Goal: Transaction & Acquisition: Purchase product/service

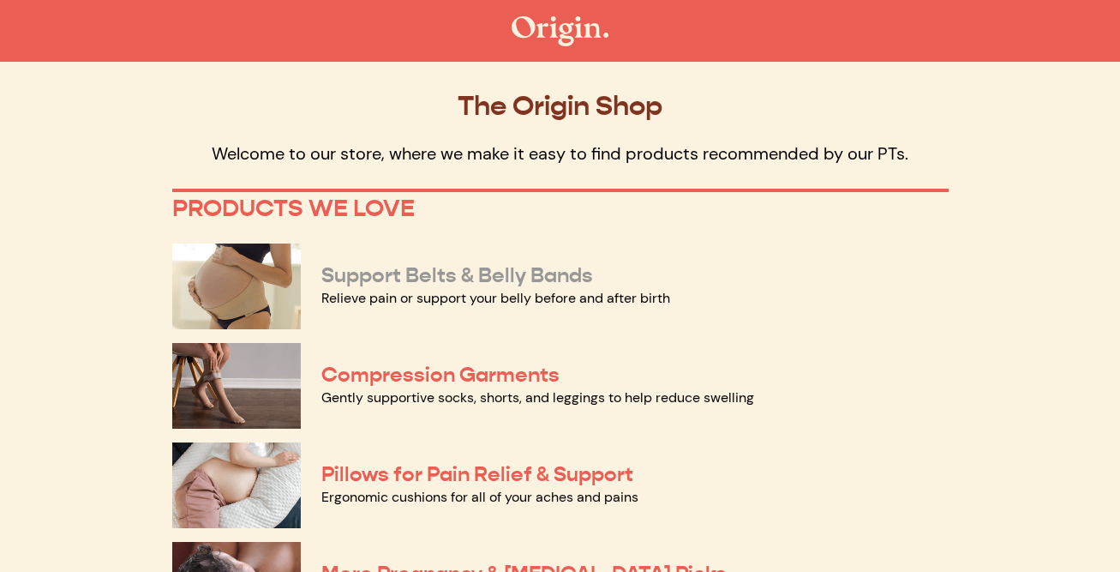
click at [557, 269] on link "Support Belts & Belly Bands" at bounding box center [457, 275] width 272 height 26
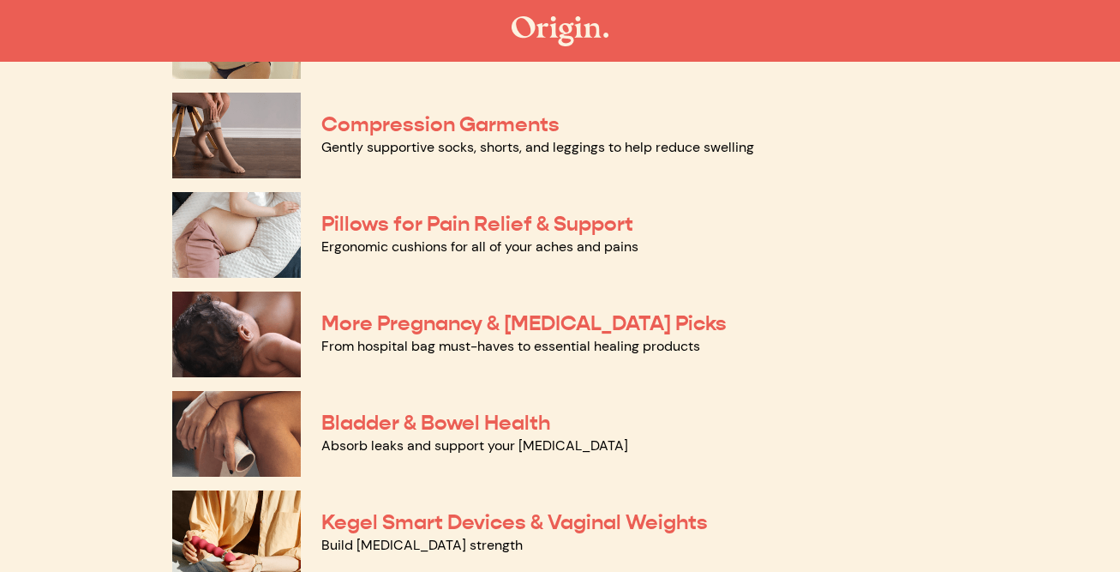
scroll to position [256, 0]
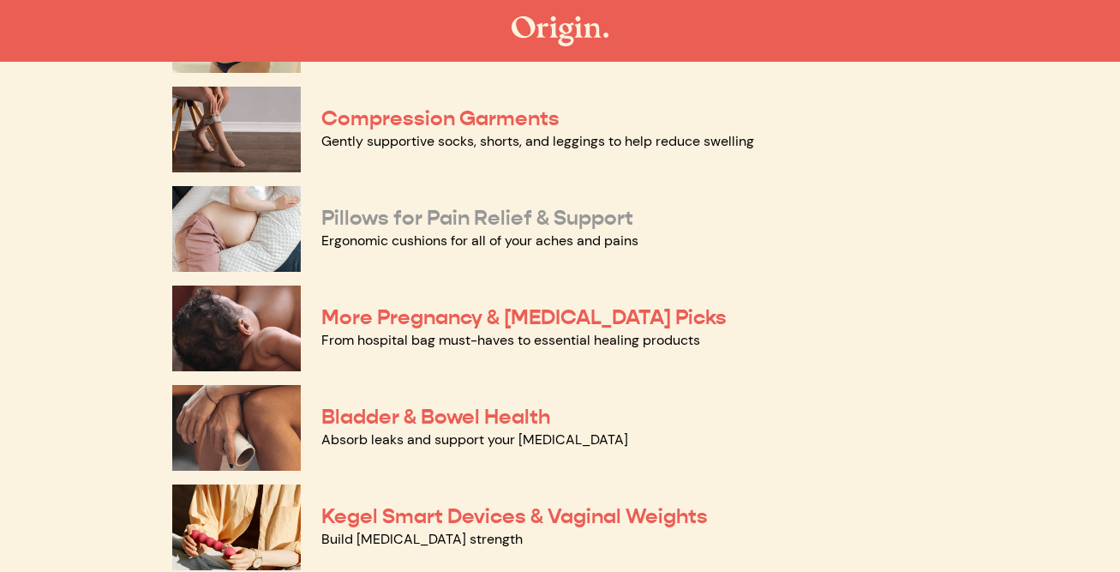
click at [375, 225] on link "Pillows for Pain Relief & Support" at bounding box center [477, 218] width 312 height 26
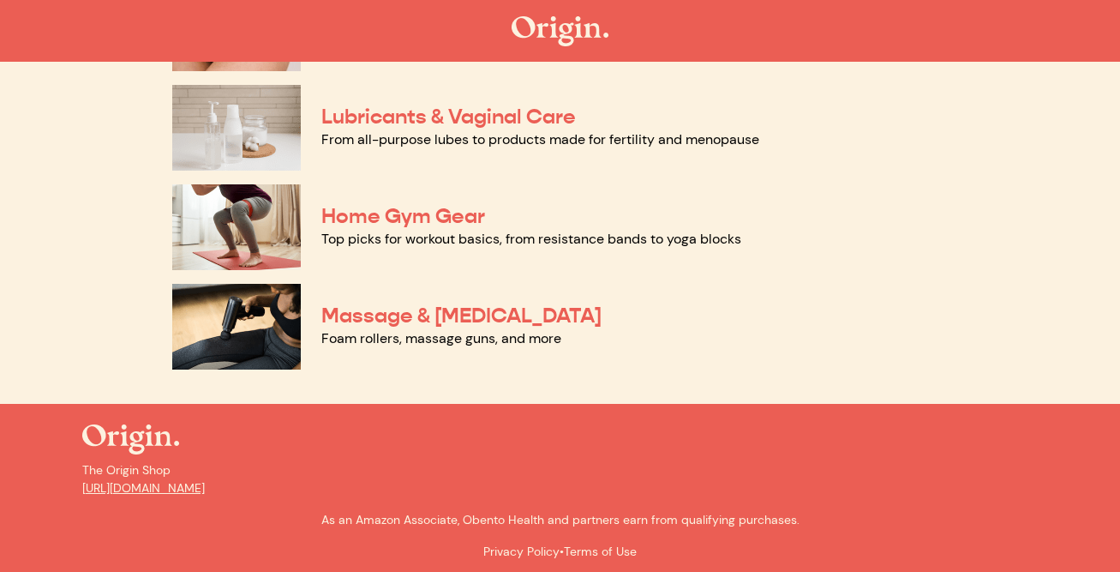
scroll to position [960, 0]
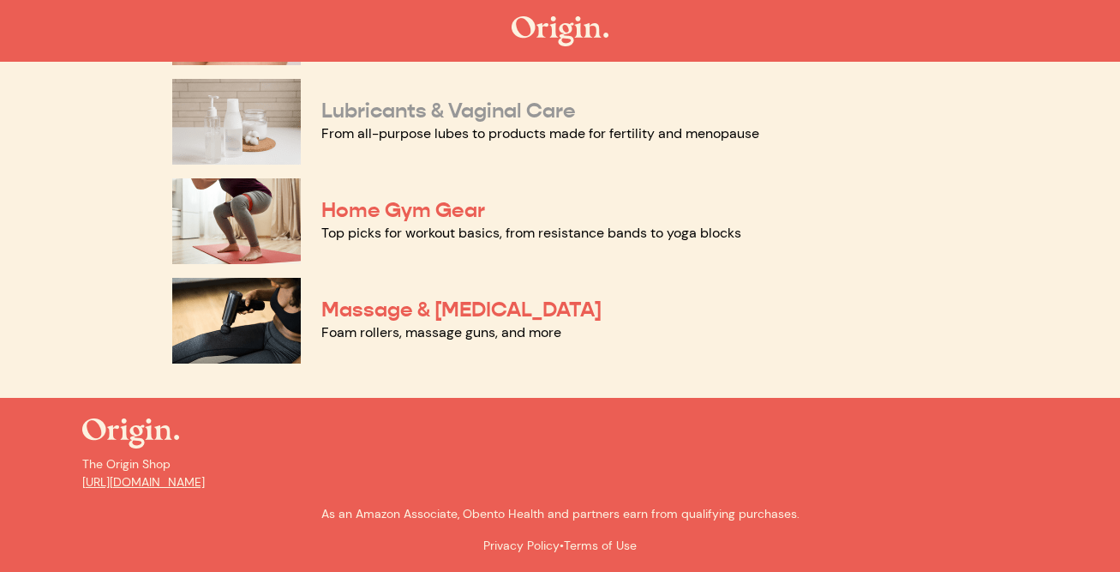
click at [400, 115] on link "Lubricants & Vaginal Care" at bounding box center [448, 111] width 255 height 26
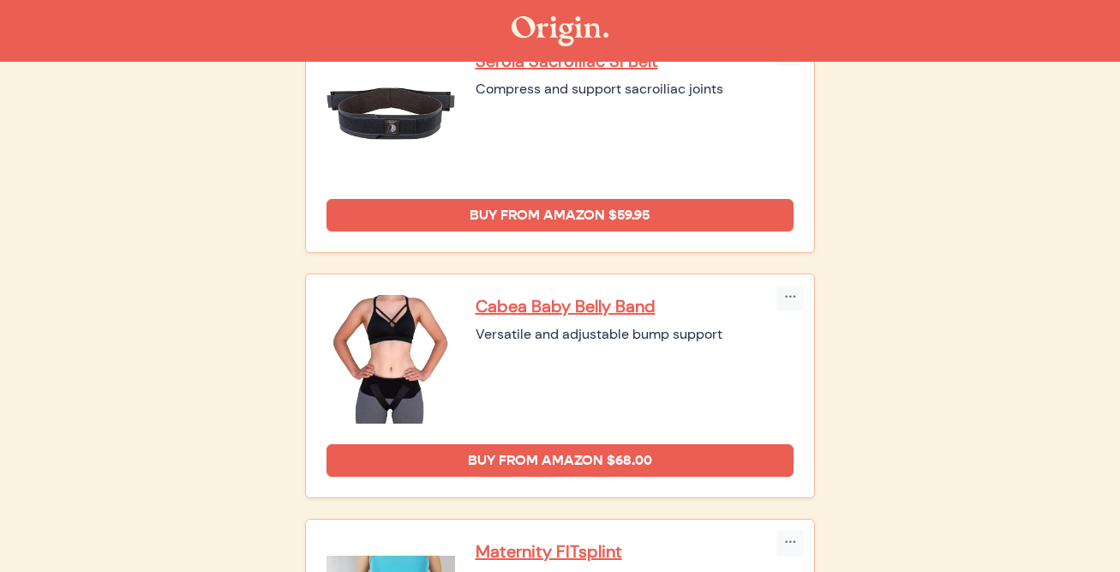
scroll to position [208, 0]
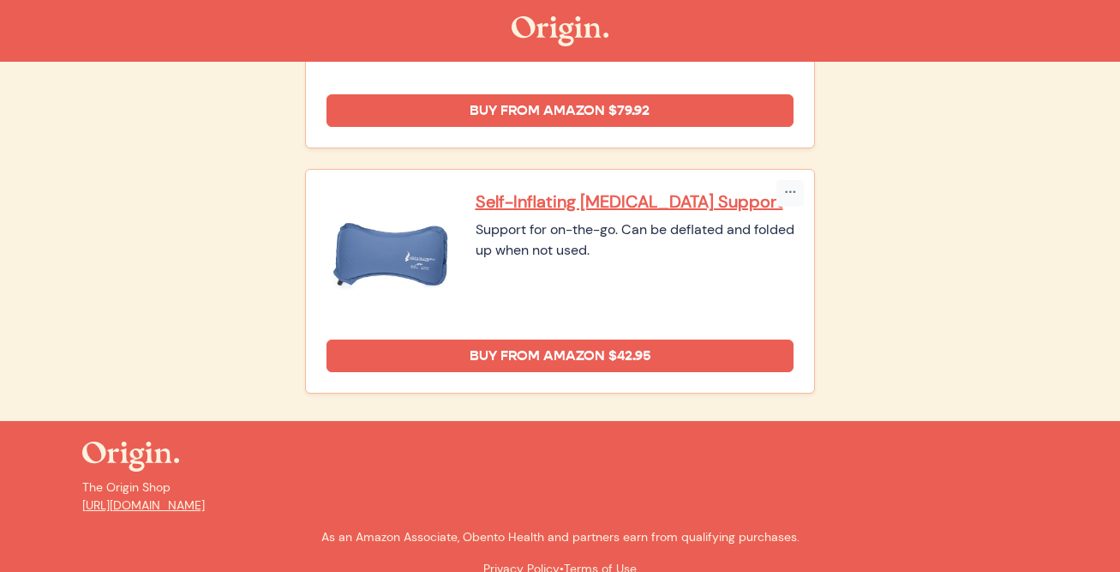
scroll to position [1333, 0]
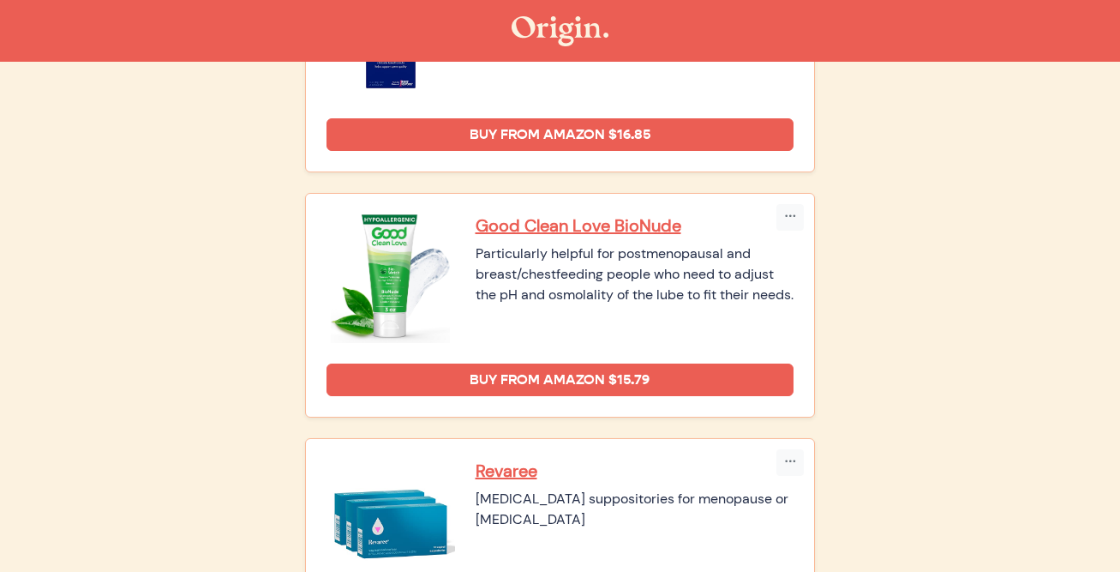
scroll to position [811, 0]
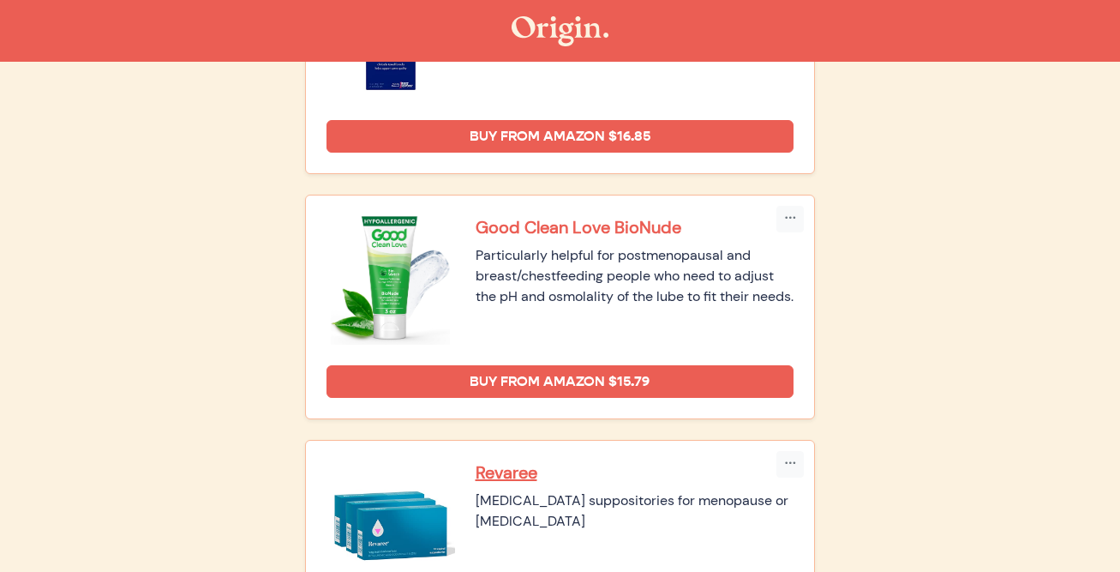
click at [517, 232] on p "Good Clean Love BioNude" at bounding box center [635, 227] width 319 height 22
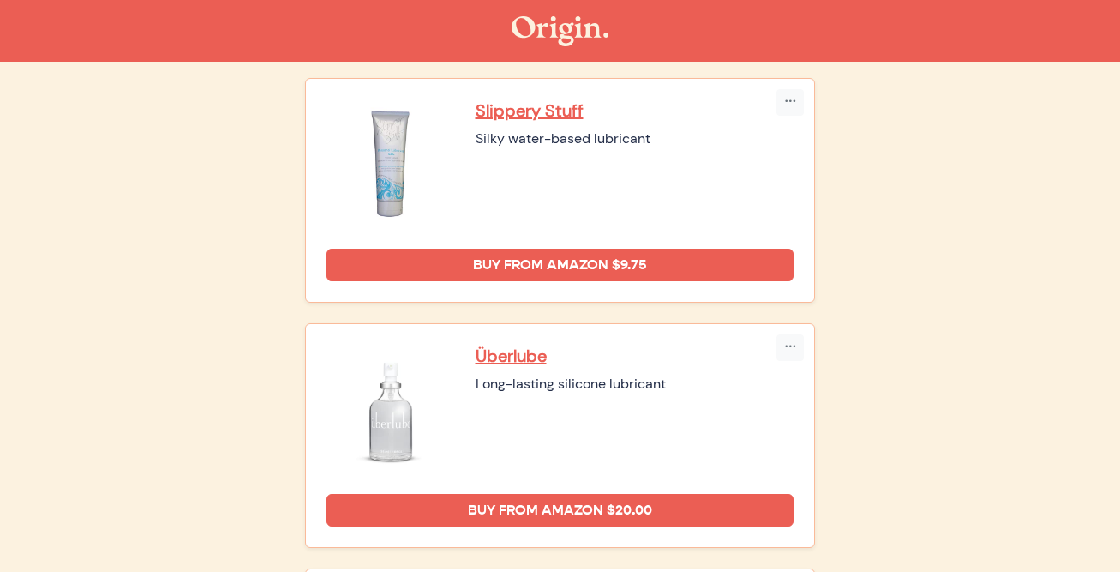
scroll to position [193, 0]
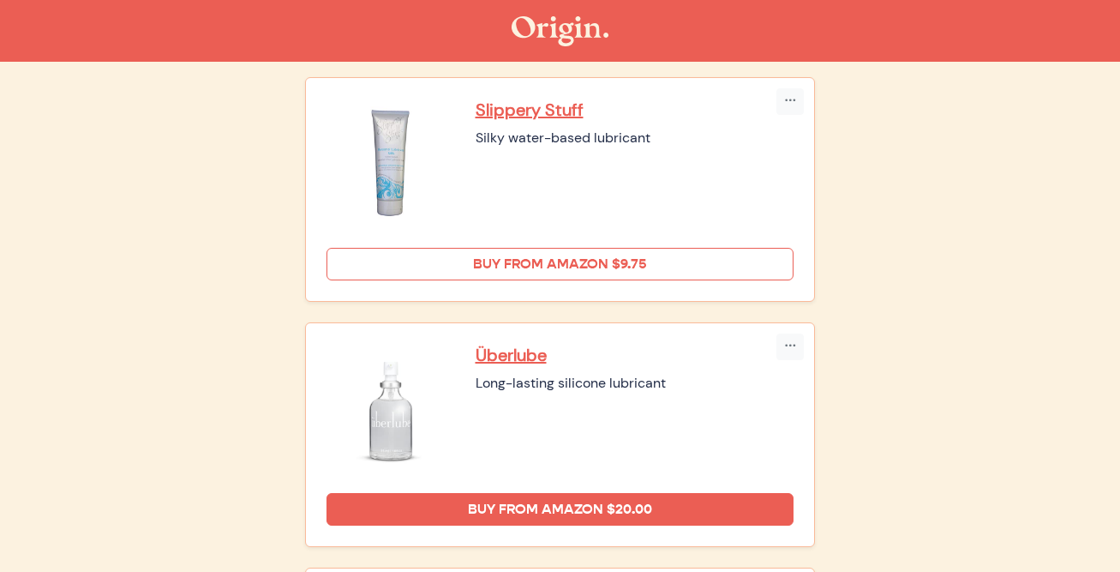
click at [374, 267] on link "Buy from Amazon $9.75" at bounding box center [561, 264] width 468 height 33
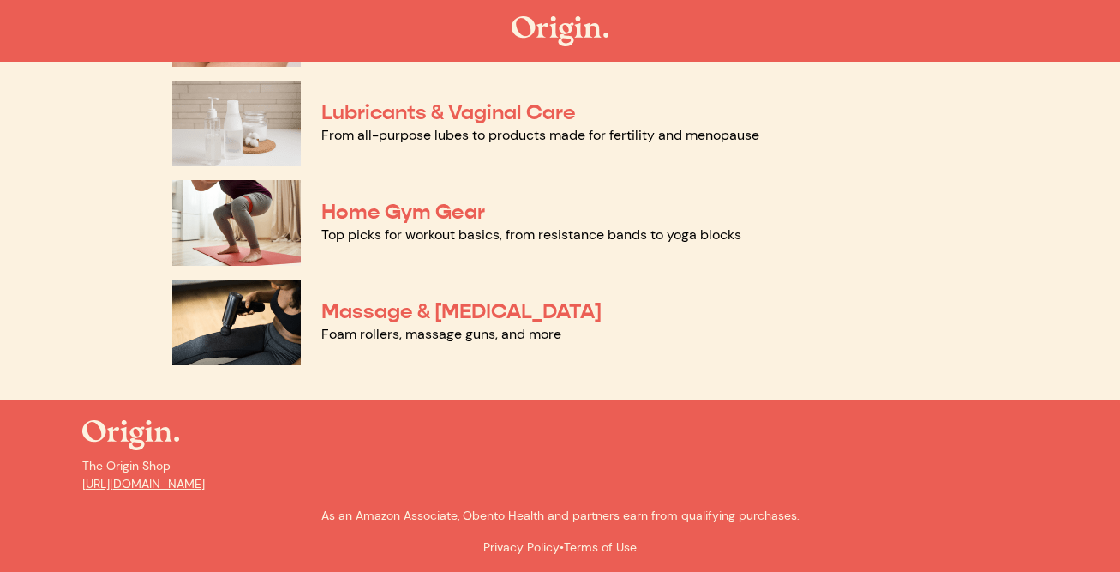
scroll to position [960, 0]
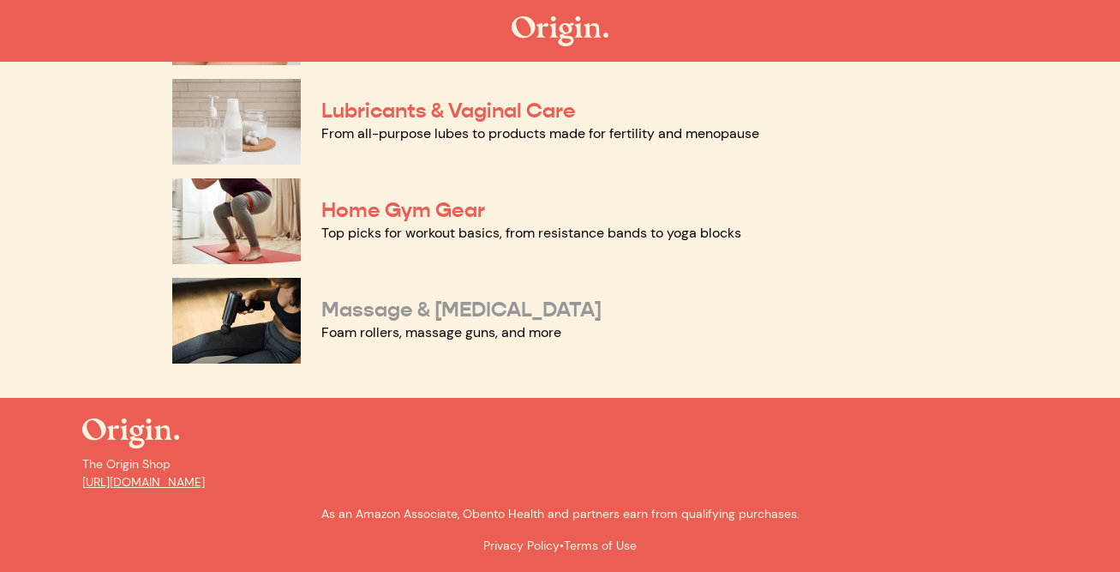
click at [370, 307] on link "Massage & Myofascial Release" at bounding box center [461, 310] width 280 height 26
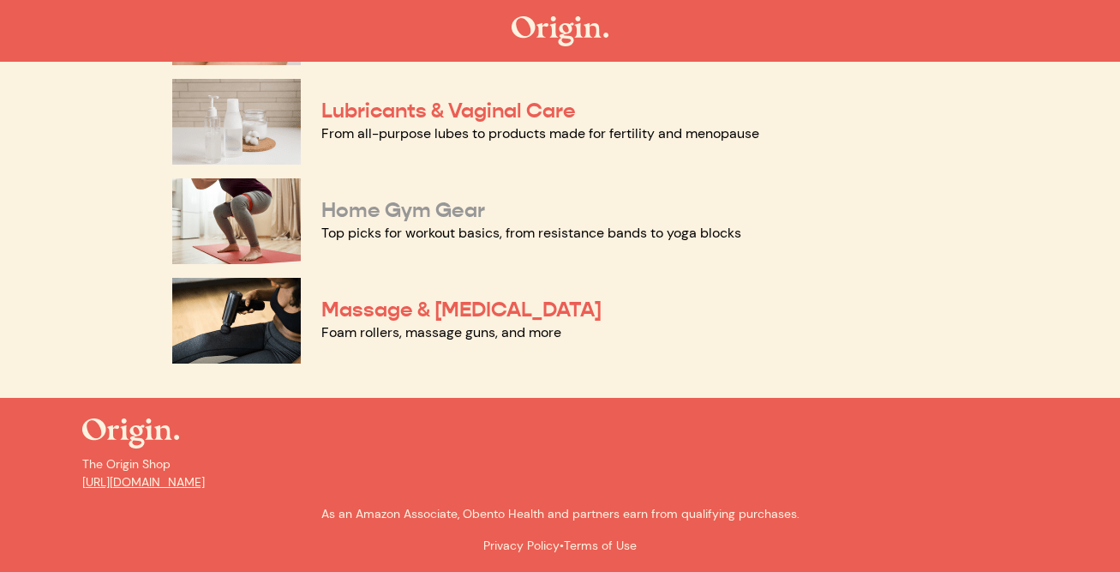
click at [389, 212] on link "Home Gym Gear" at bounding box center [403, 210] width 164 height 26
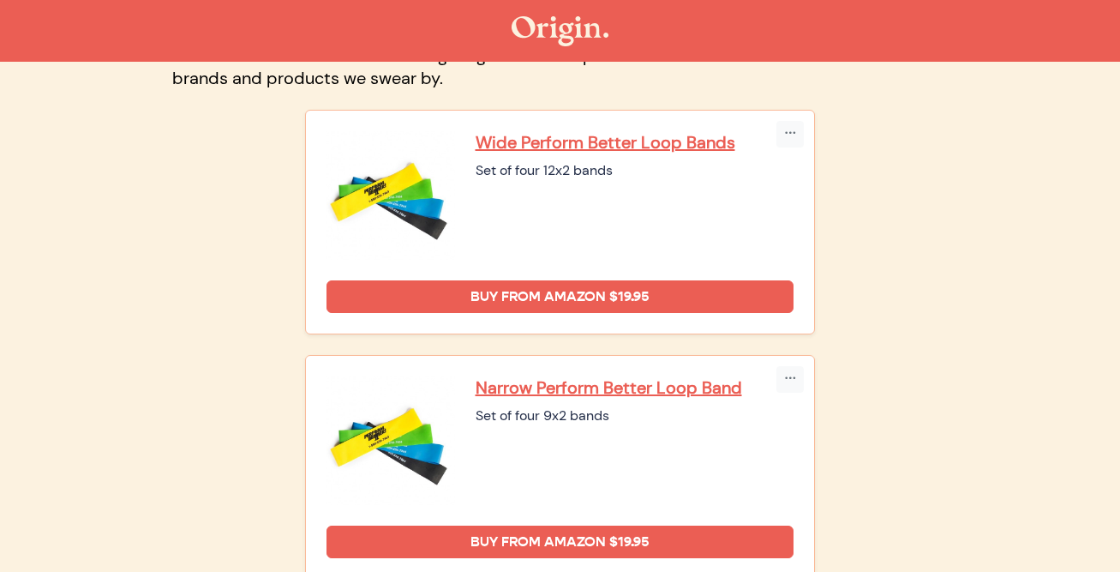
scroll to position [166, 0]
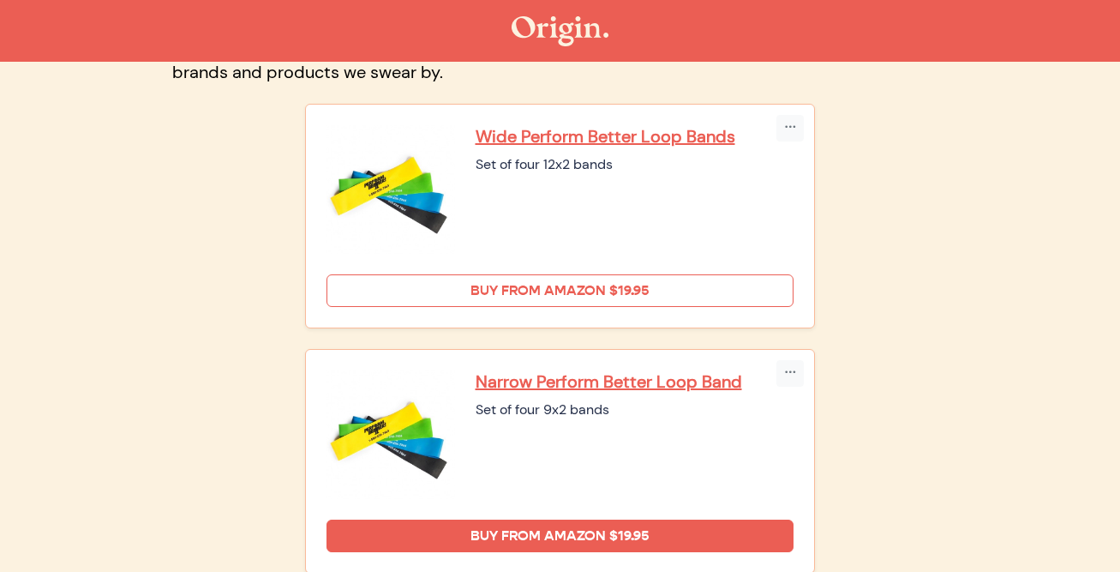
click at [380, 286] on link "Buy from Amazon $19.95" at bounding box center [561, 290] width 468 height 33
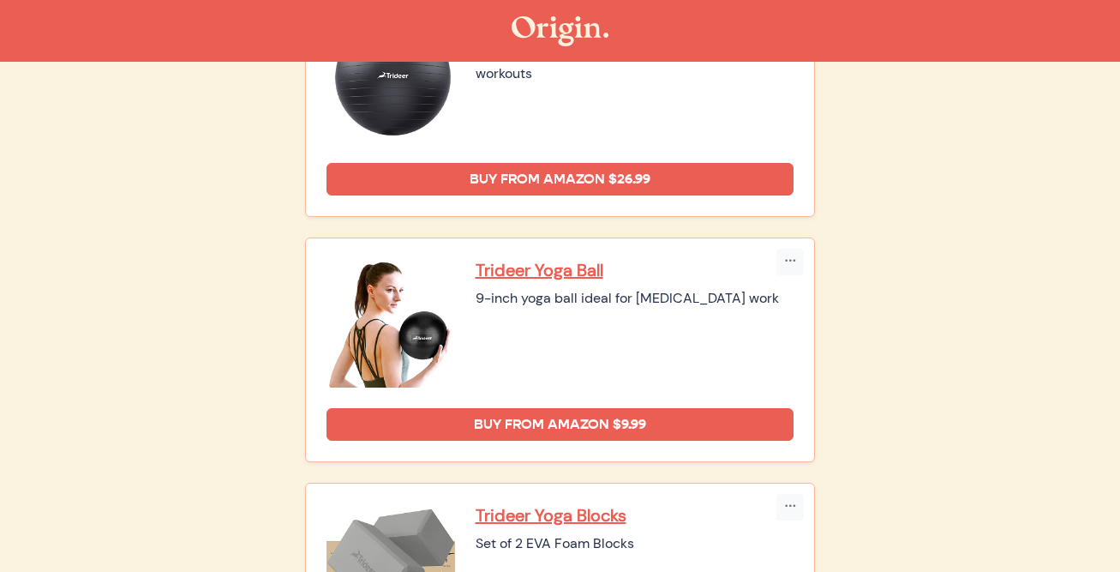
scroll to position [1020, 0]
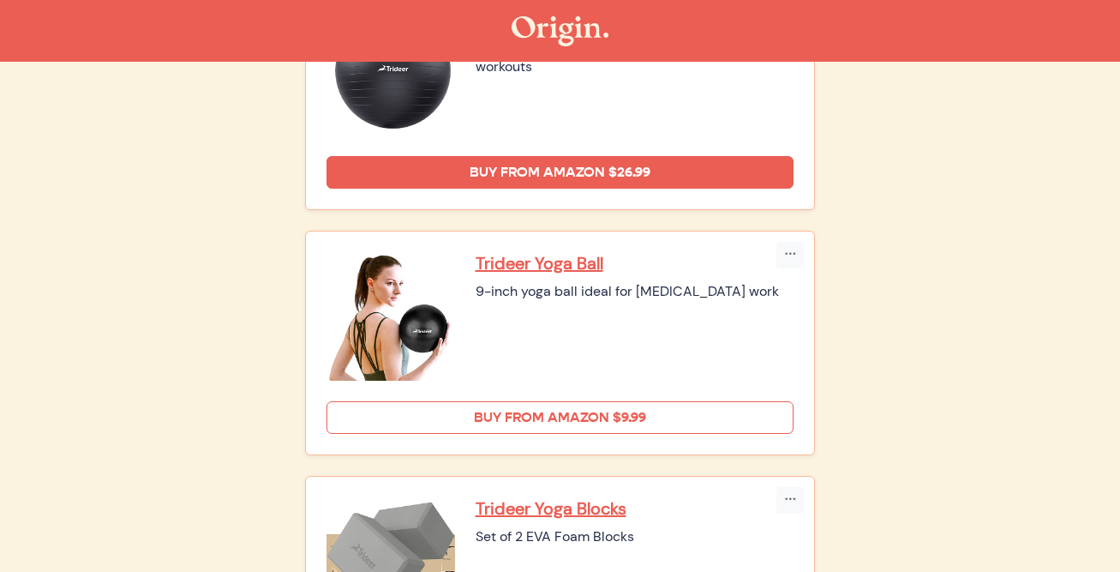
click at [482, 421] on link "Buy from Amazon $9.99" at bounding box center [561, 417] width 468 height 33
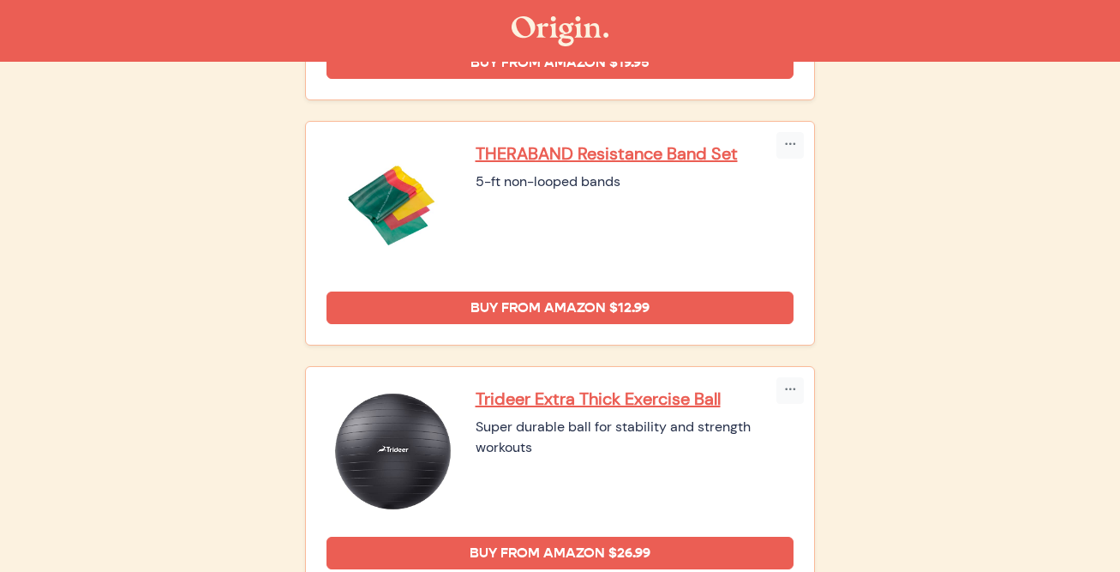
scroll to position [565, 0]
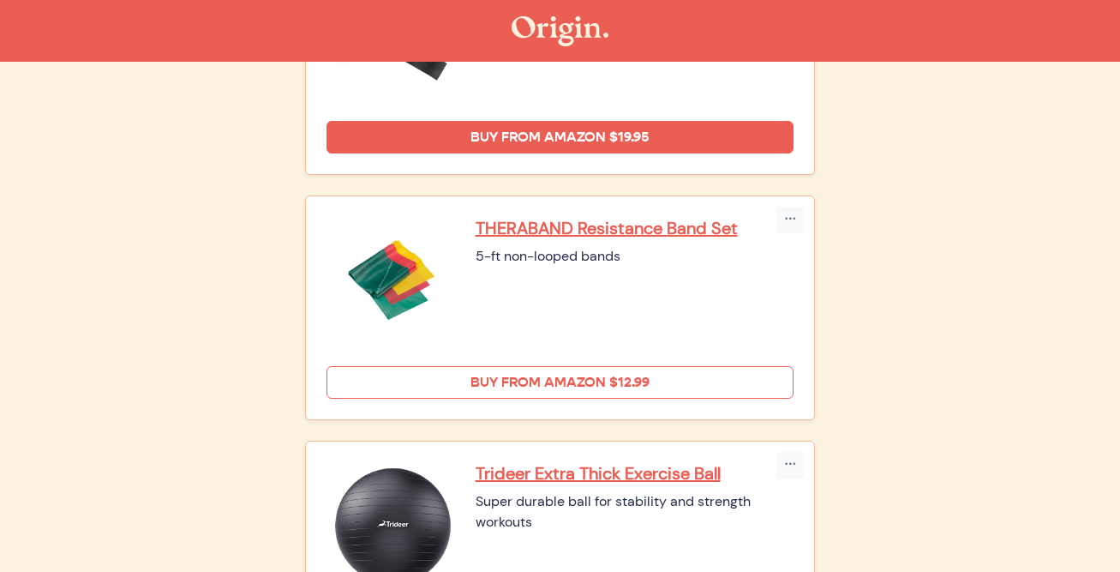
click at [346, 389] on link "Buy from Amazon $12.99" at bounding box center [561, 382] width 468 height 33
click at [364, 381] on link "Buy from Amazon $12.99" at bounding box center [561, 382] width 468 height 33
